Goal: Task Accomplishment & Management: Manage account settings

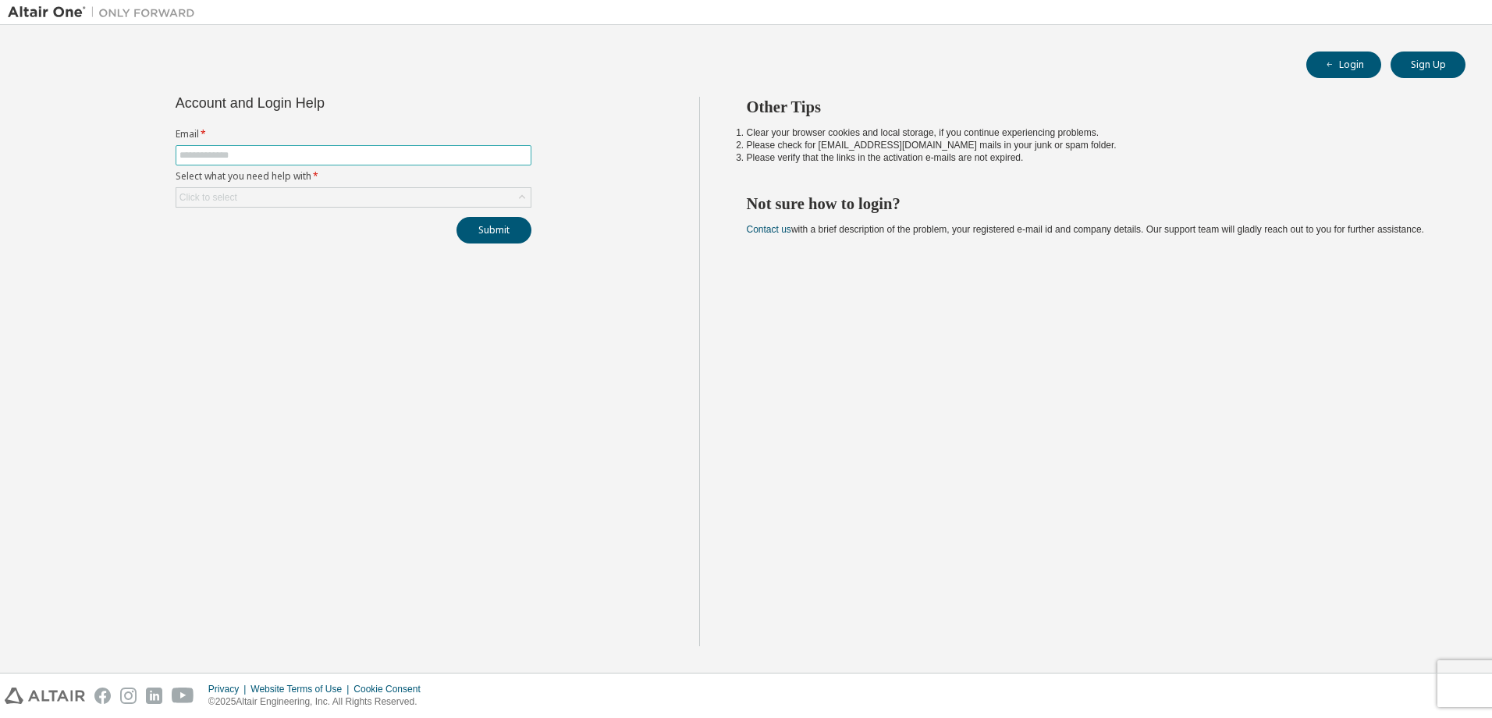
click at [195, 155] on input "text" at bounding box center [354, 155] width 348 height 12
type input "**********"
click at [253, 190] on div "Click to select" at bounding box center [353, 197] width 354 height 19
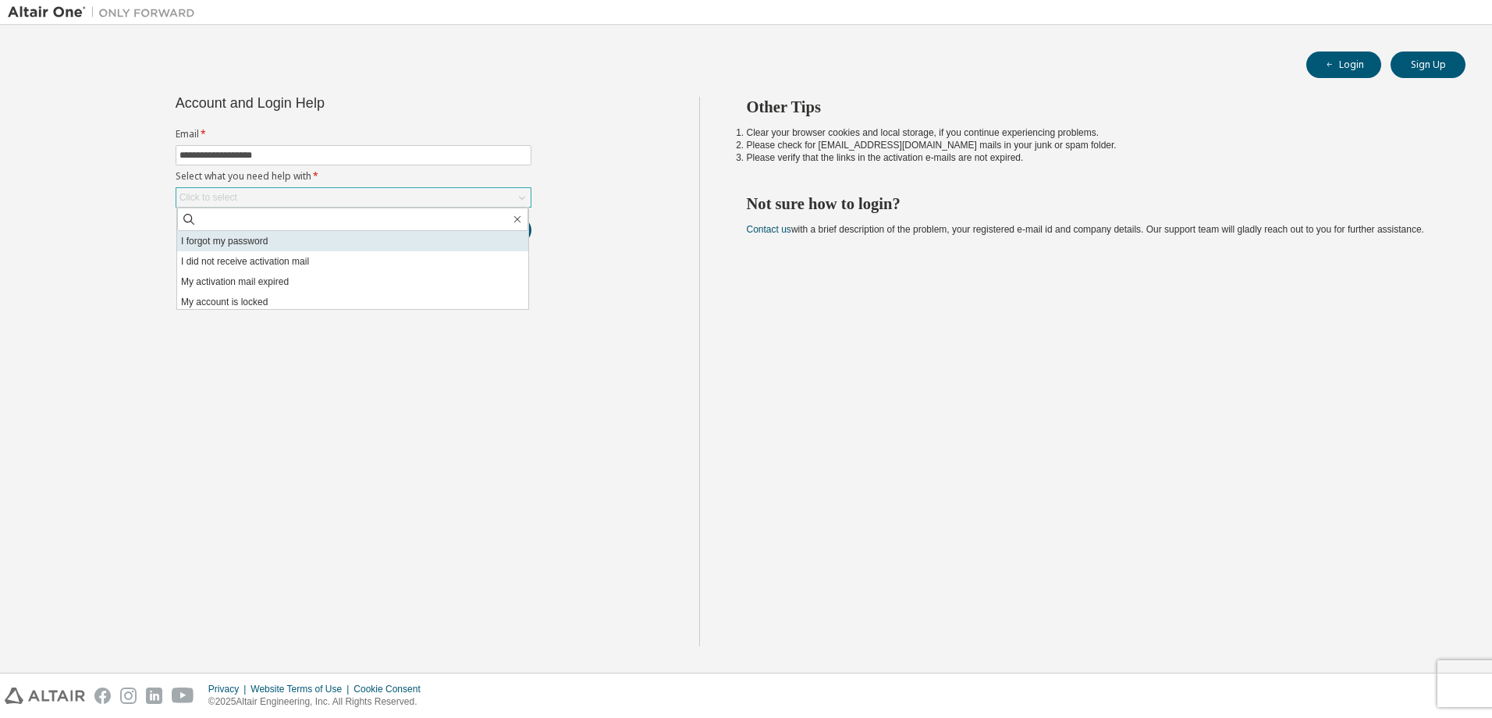
click at [247, 244] on li "I forgot my password" at bounding box center [352, 241] width 351 height 20
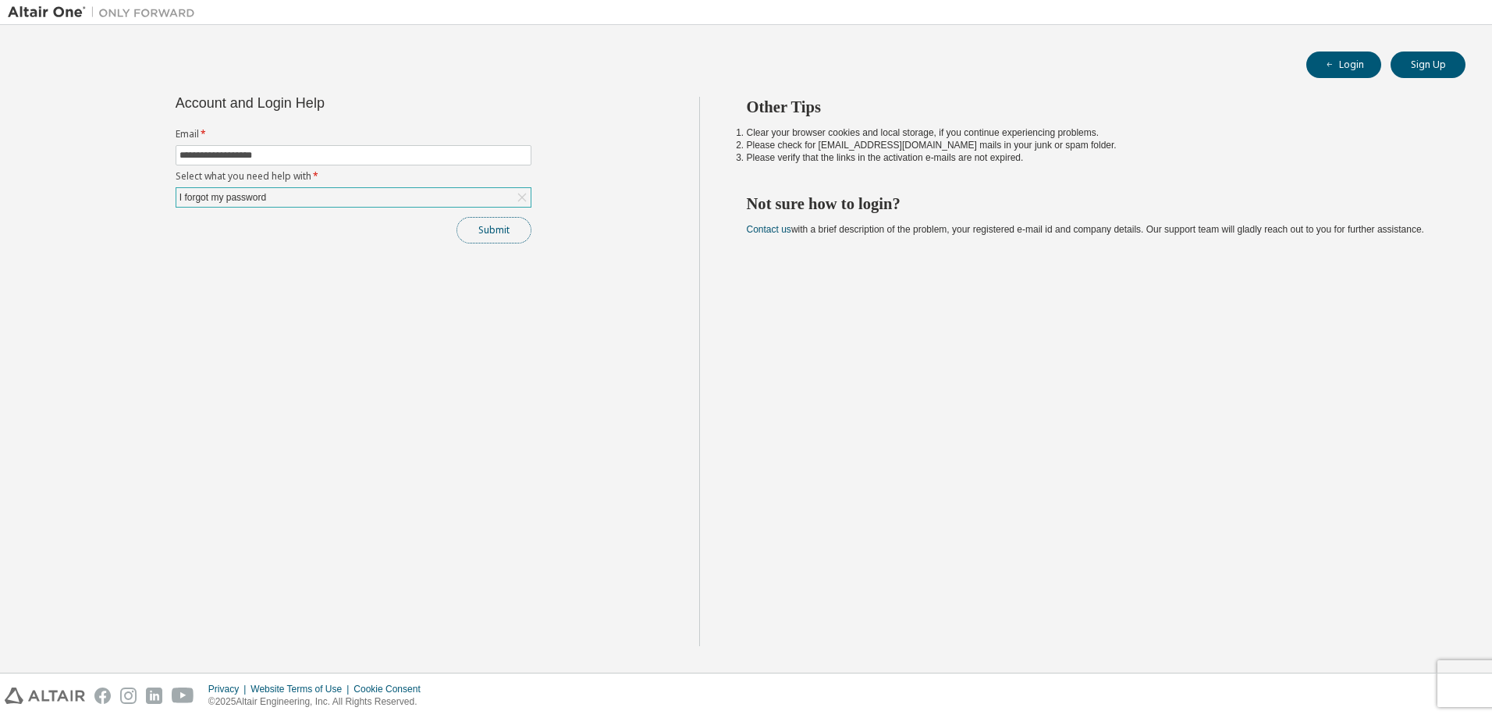
click at [497, 231] on button "Submit" at bounding box center [494, 230] width 75 height 27
click at [1364, 70] on button "Login" at bounding box center [1343, 65] width 75 height 27
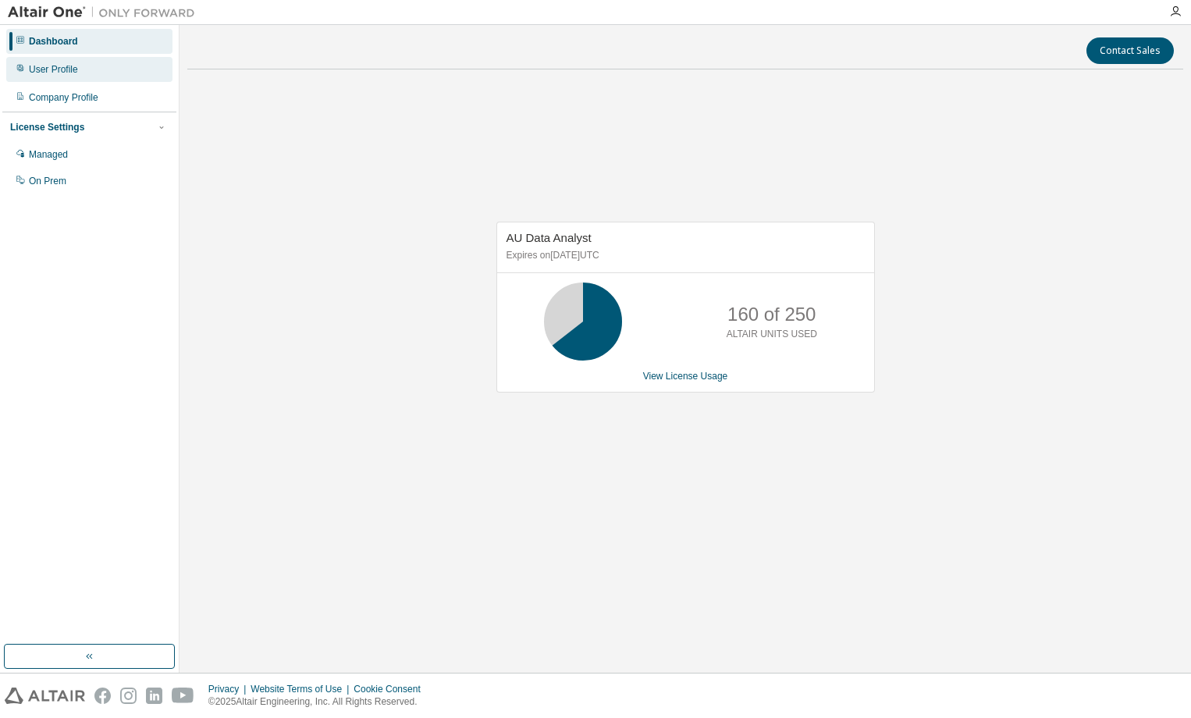
click at [61, 66] on div "User Profile" at bounding box center [53, 69] width 49 height 12
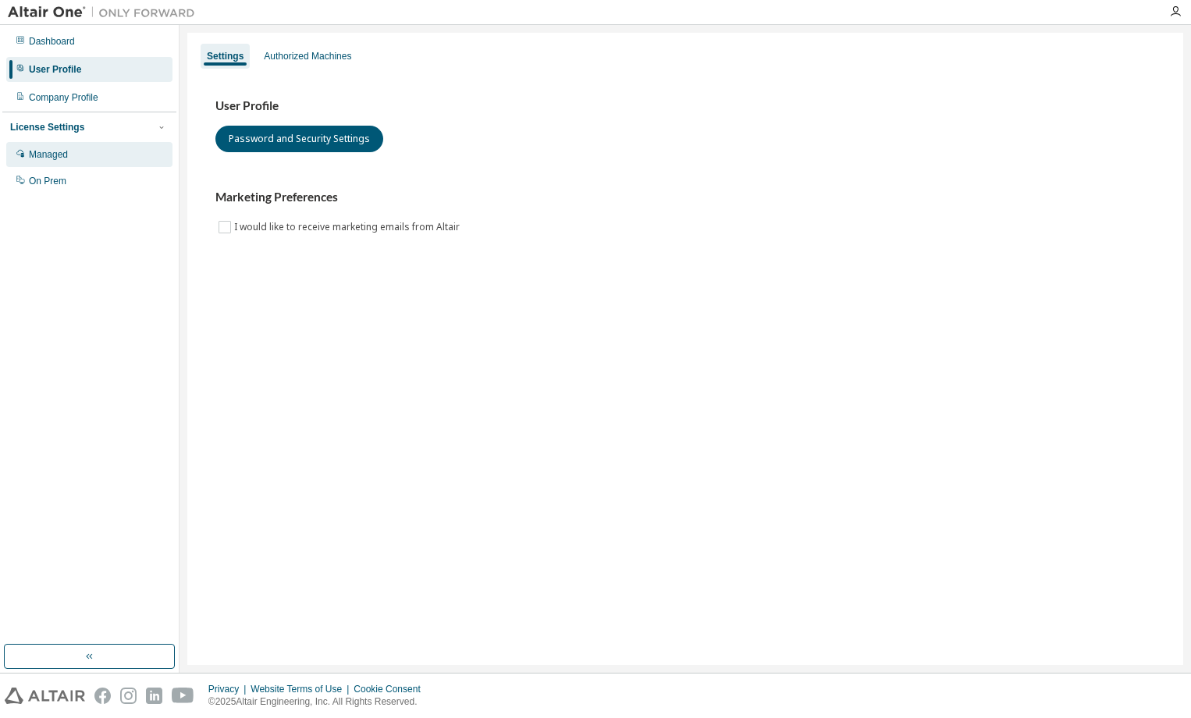
click at [45, 152] on div "Managed" at bounding box center [48, 154] width 39 height 12
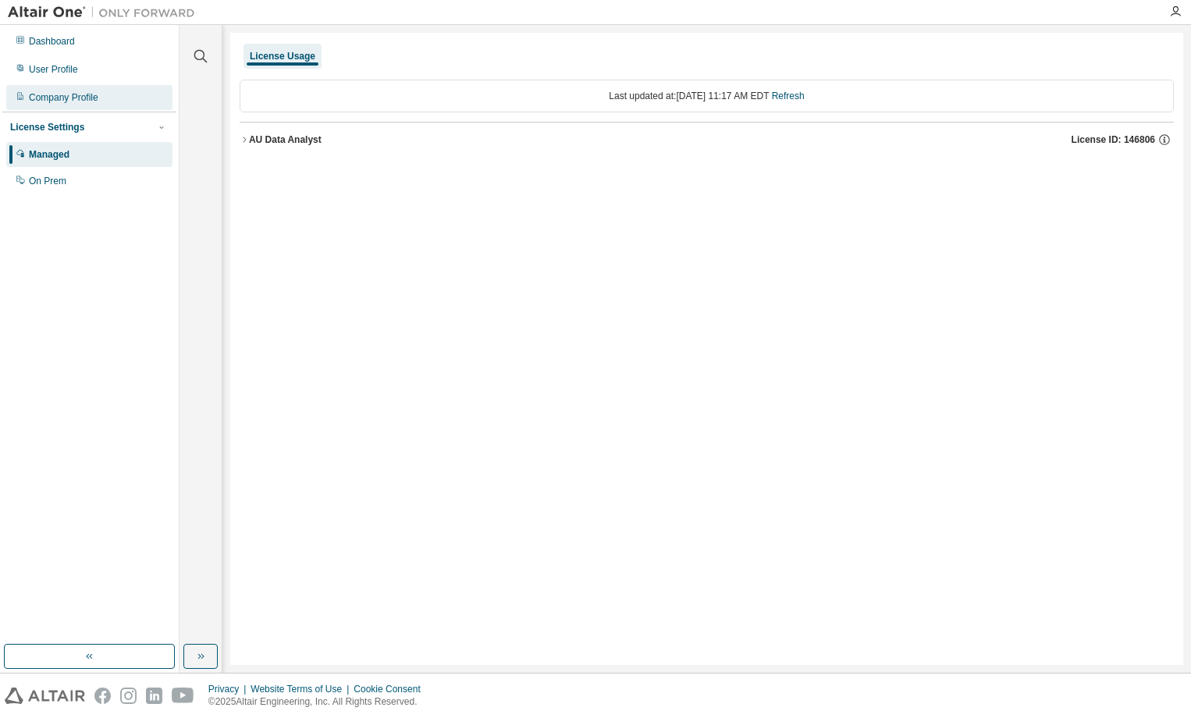
click at [55, 98] on div "Company Profile" at bounding box center [63, 97] width 69 height 12
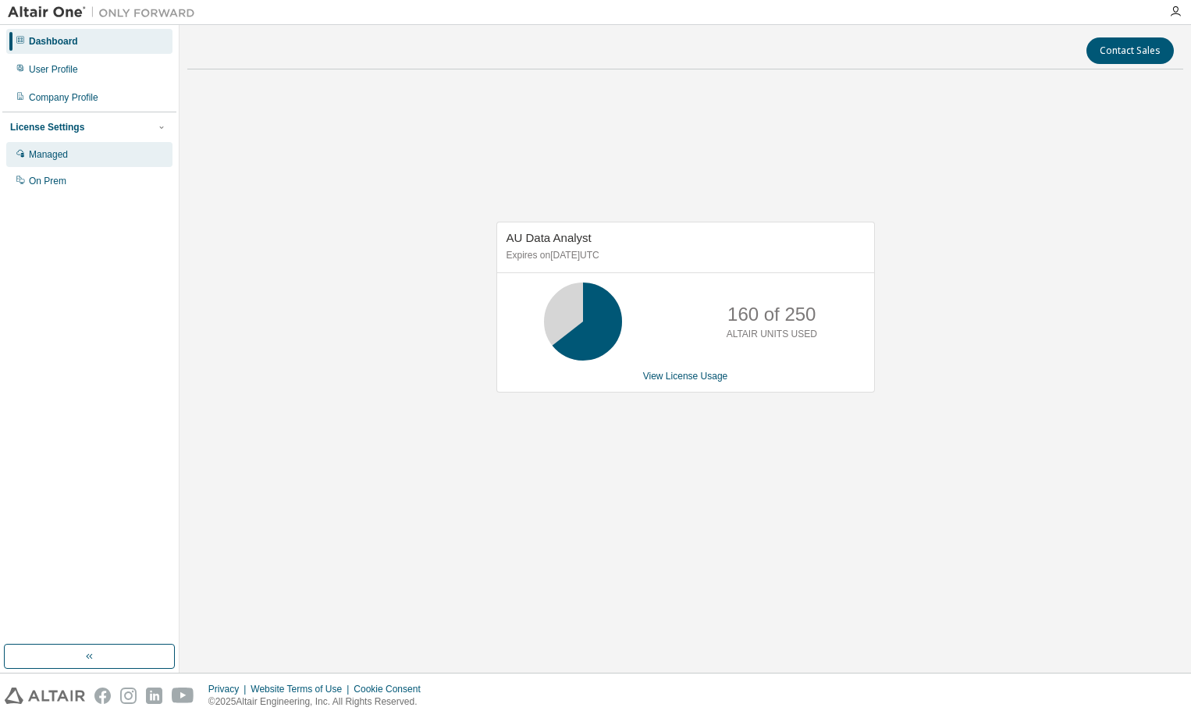
click at [55, 162] on div "Managed" at bounding box center [89, 154] width 166 height 25
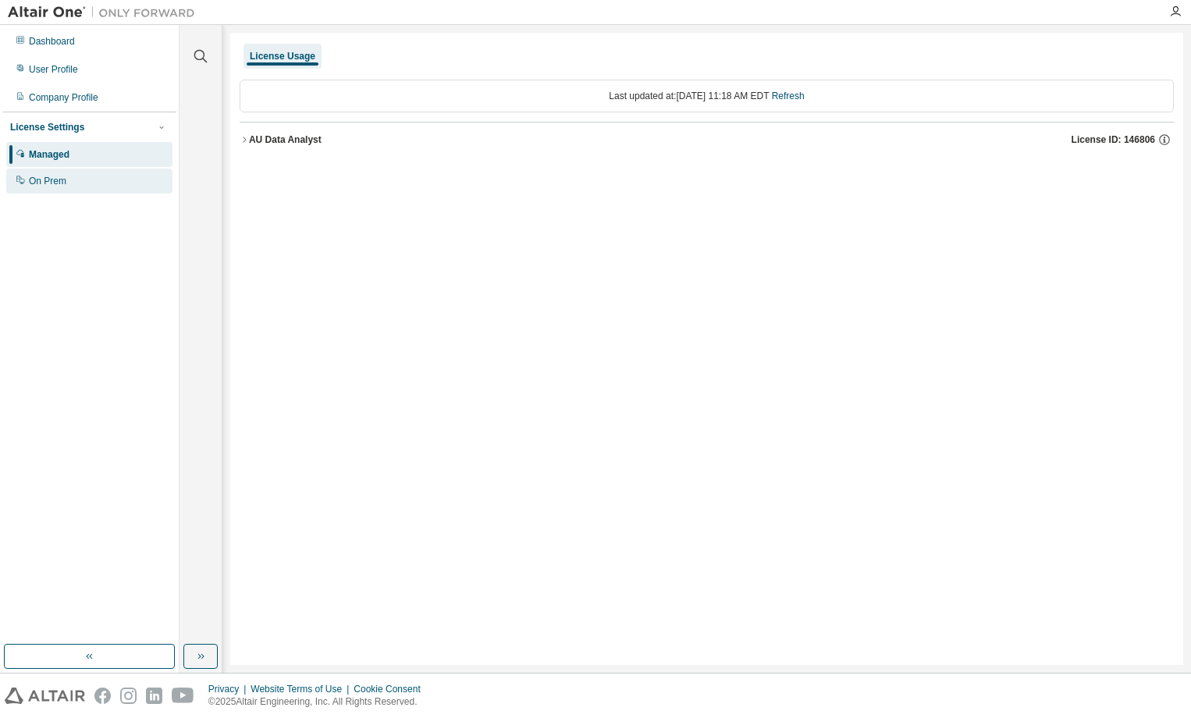
click at [48, 186] on div "On Prem" at bounding box center [47, 181] width 37 height 12
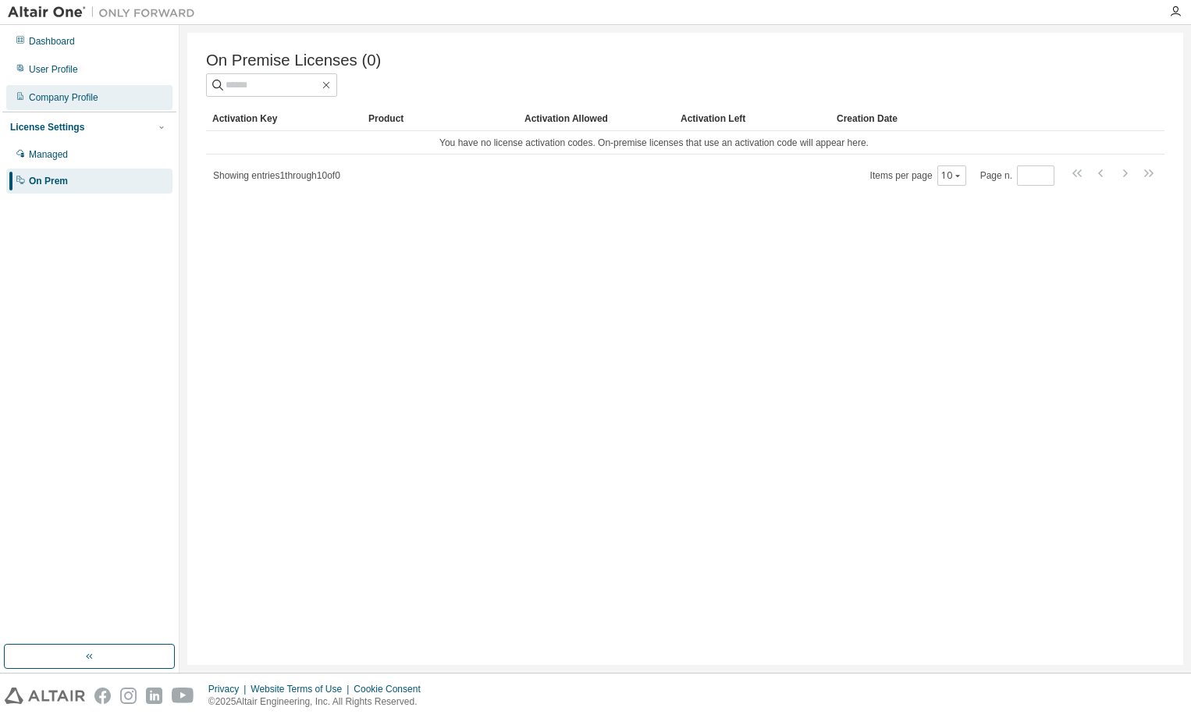
click at [65, 101] on div "Company Profile" at bounding box center [63, 97] width 69 height 12
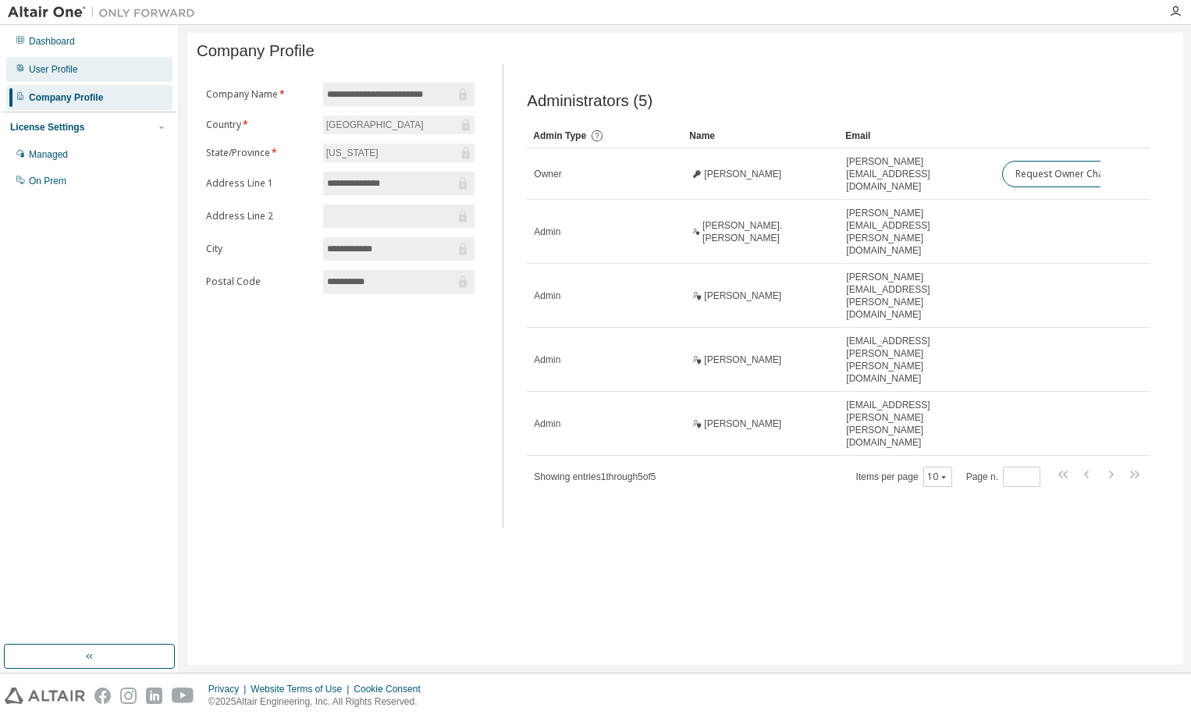
click at [65, 66] on div "User Profile" at bounding box center [53, 69] width 49 height 12
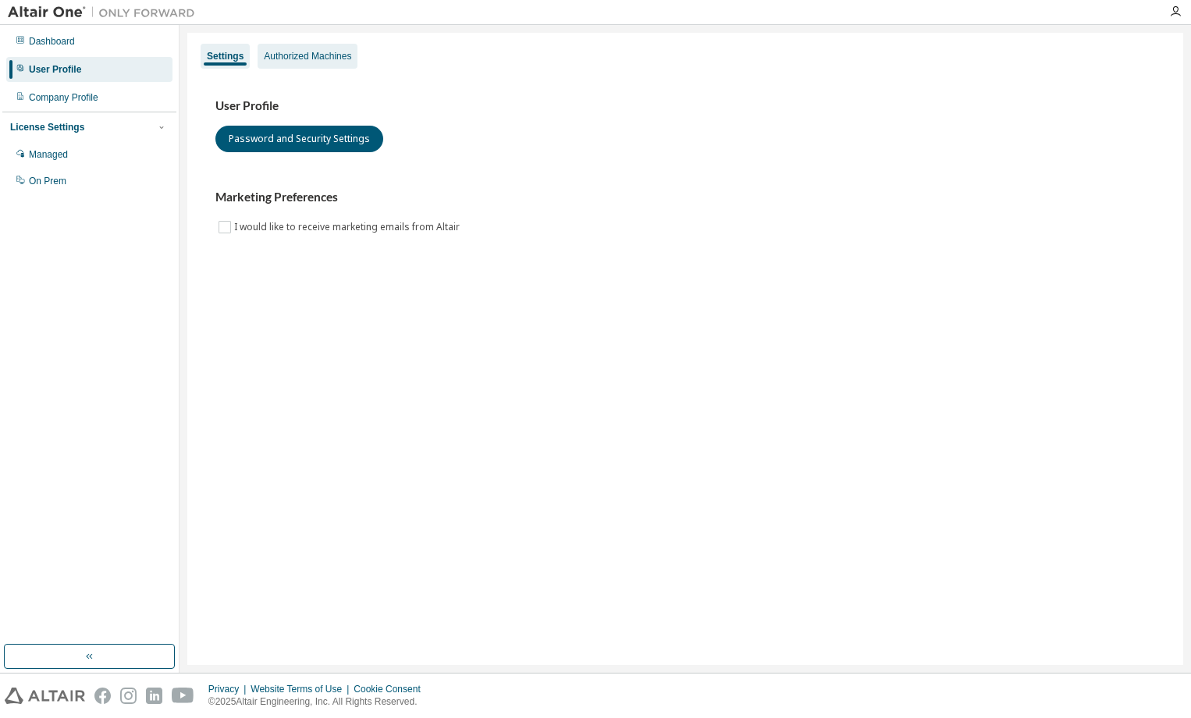
click at [318, 55] on div "Authorized Machines" at bounding box center [307, 56] width 87 height 12
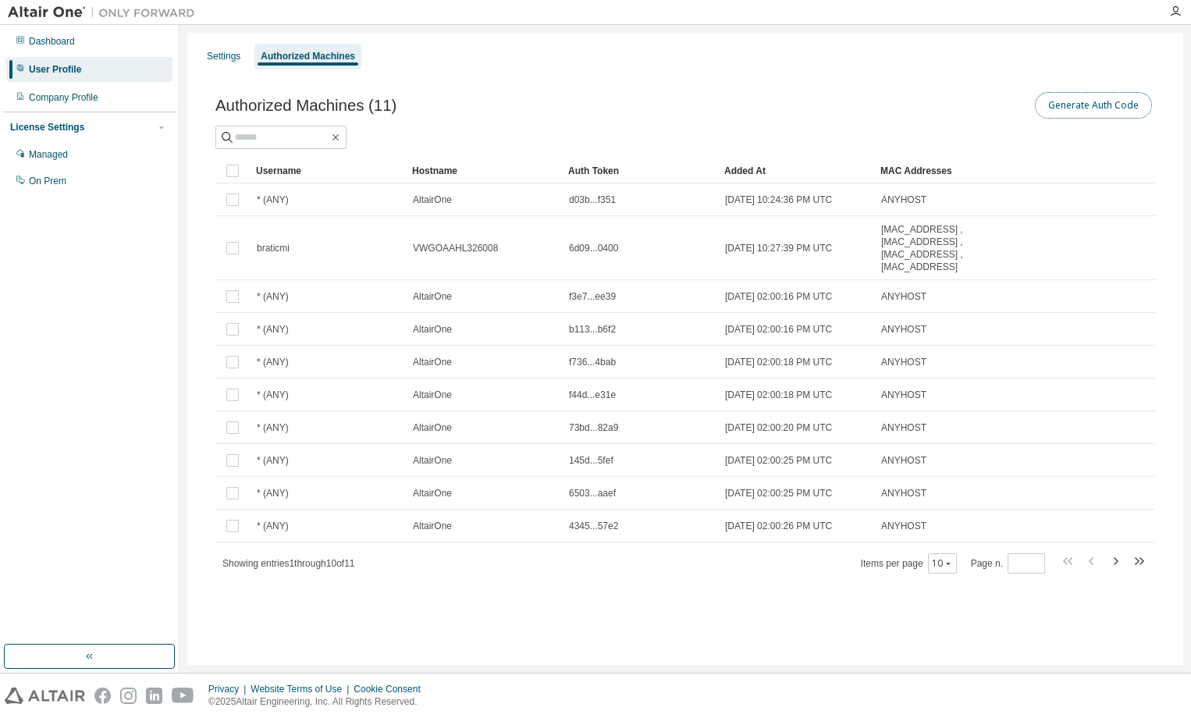
click at [1075, 105] on button "Generate Auth Code" at bounding box center [1093, 105] width 117 height 27
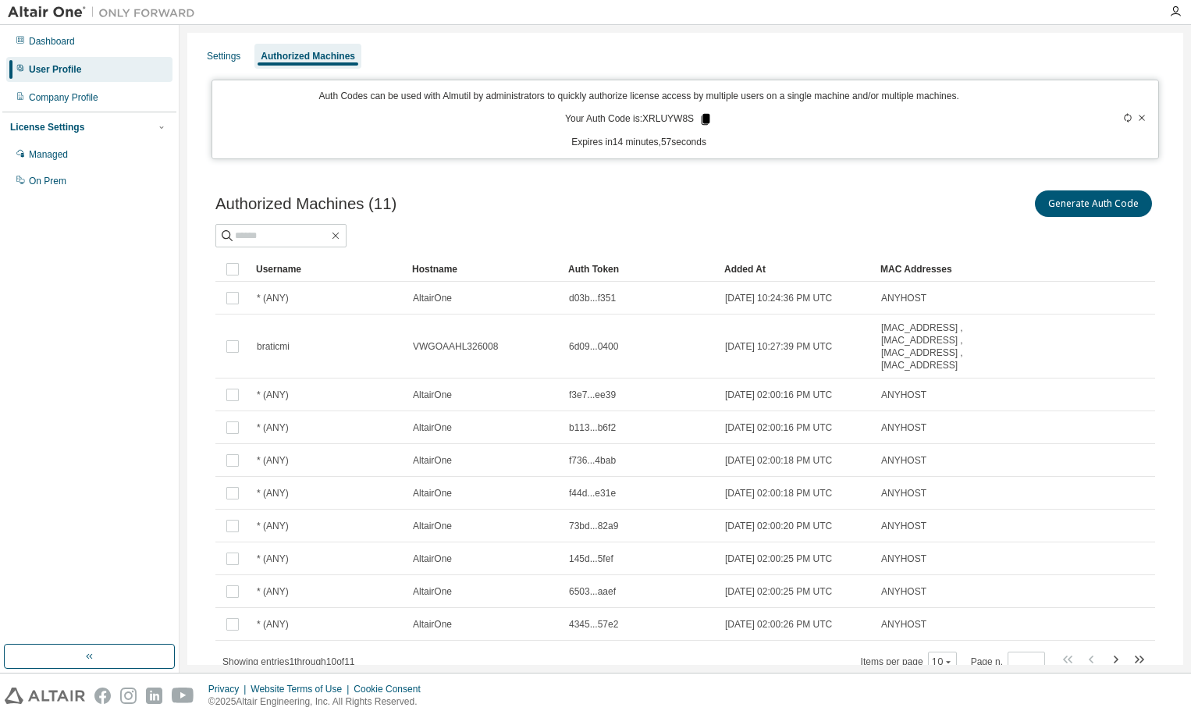
click at [698, 119] on icon at bounding box center [705, 119] width 14 height 14
